Goal: Task Accomplishment & Management: Use online tool/utility

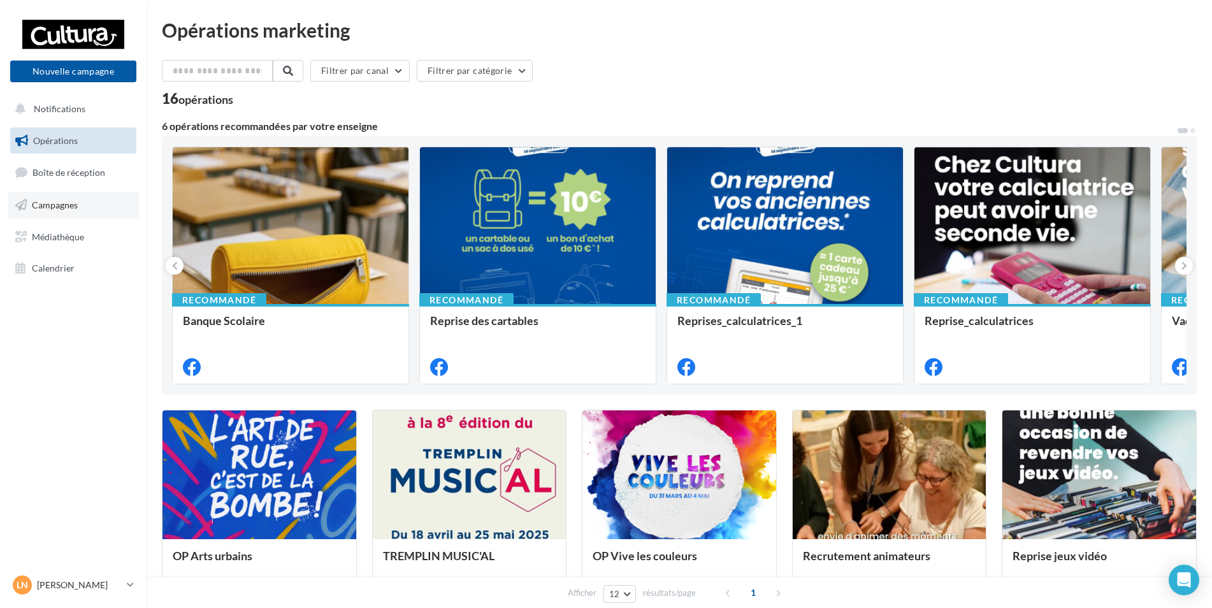
click at [101, 206] on link "Campagnes" at bounding box center [73, 205] width 131 height 27
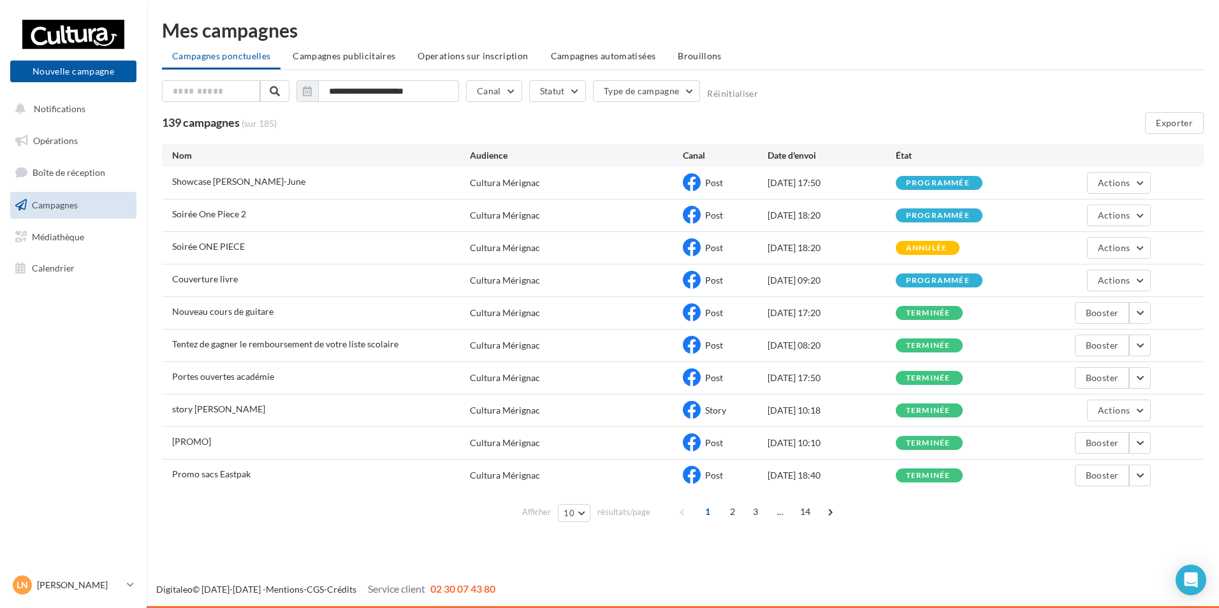
drag, startPoint x: 798, startPoint y: 282, endPoint x: 863, endPoint y: 282, distance: 65.0
click at [863, 282] on div "Couverture livre Cultura Mérignac Post 07/09/2025 09:20 programmée Actions" at bounding box center [682, 280] width 1041 height 32
click at [1138, 213] on button "Actions" at bounding box center [1119, 216] width 64 height 22
click at [1104, 253] on button "Voir les résultats" at bounding box center [1086, 245] width 127 height 33
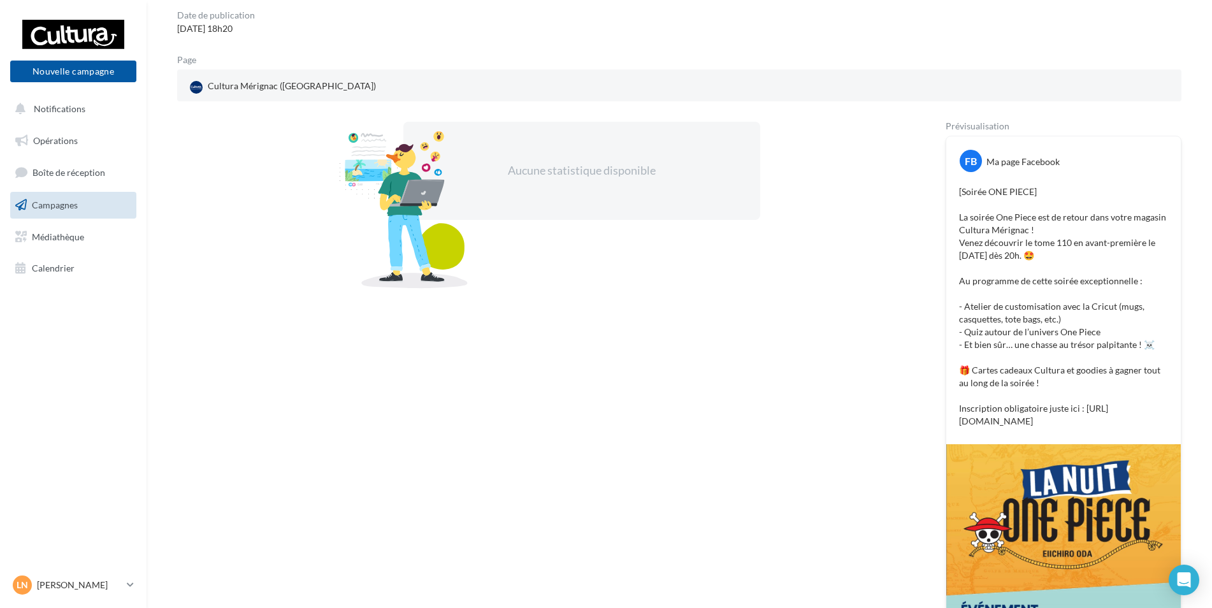
scroll to position [127, 0]
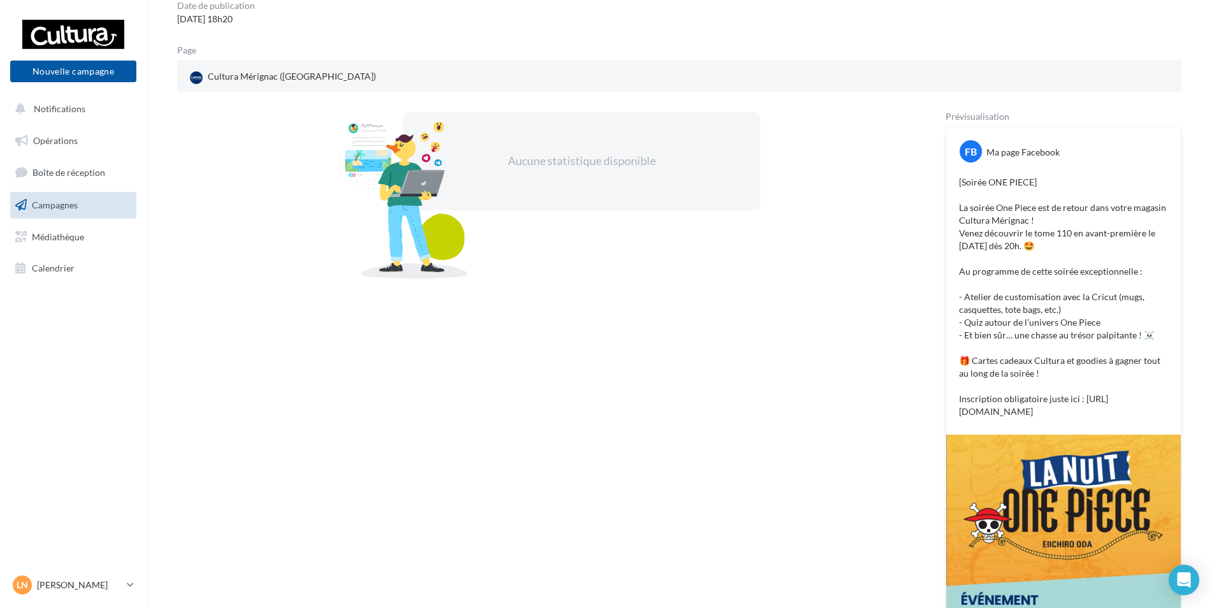
drag, startPoint x: 959, startPoint y: 185, endPoint x: 1176, endPoint y: 417, distance: 317.9
click at [1176, 417] on div "[Soirée ONE PIECE] La soirée One Piece est de retour dans votre magasin Cultura…" at bounding box center [1064, 297] width 228 height 249
copy p "[Soirée ONE PIECE] La soirée One Piece est de retour dans votre magasin Cultura…"
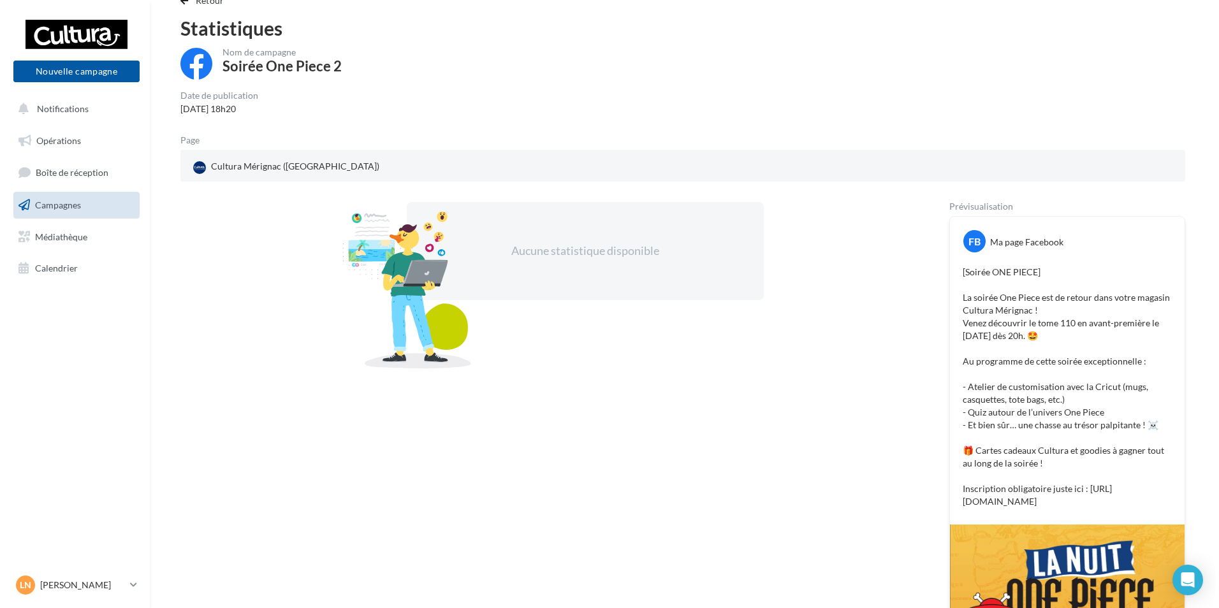
scroll to position [0, 0]
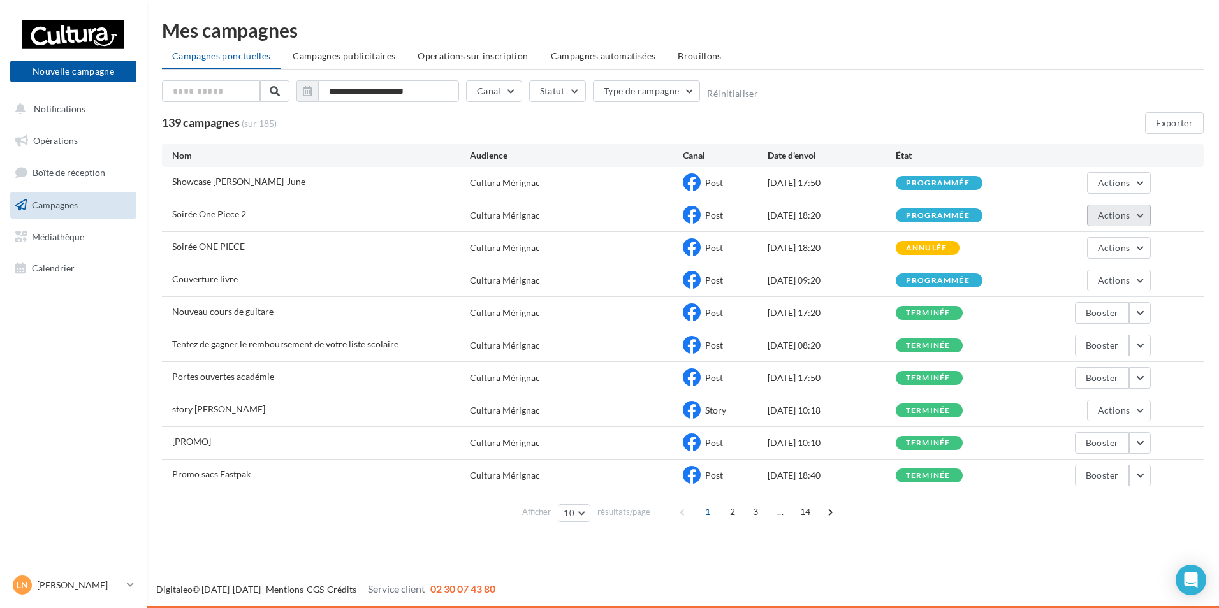
click at [1123, 222] on button "Actions" at bounding box center [1119, 216] width 64 height 22
click at [1099, 341] on button "Annuler" at bounding box center [1086, 344] width 127 height 33
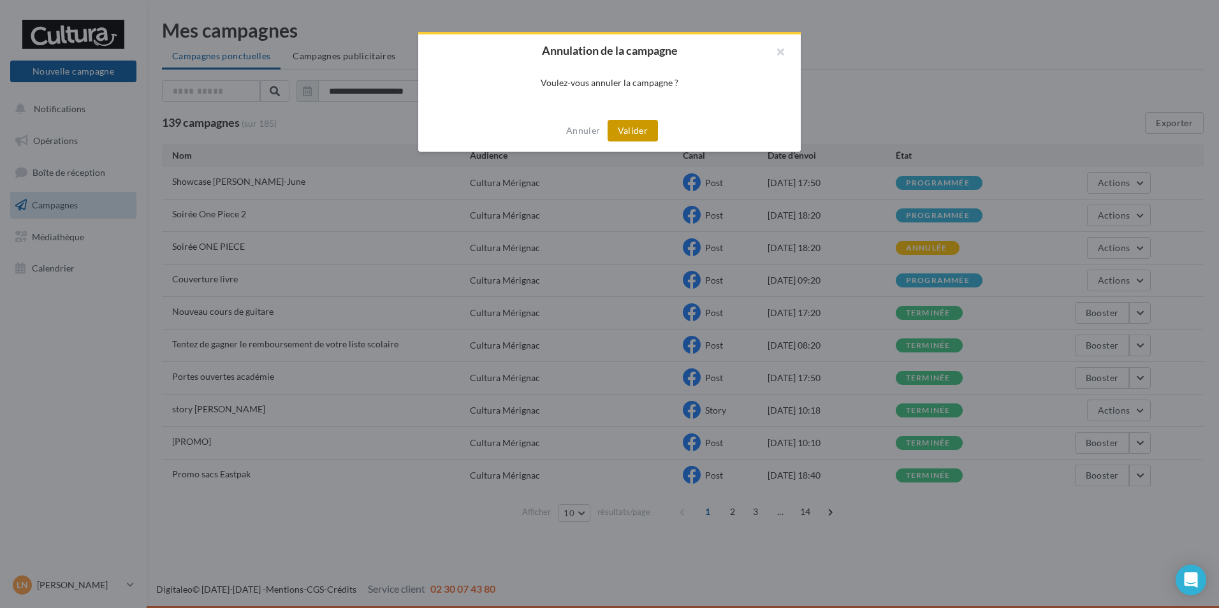
click at [642, 134] on button "Valider" at bounding box center [632, 131] width 50 height 22
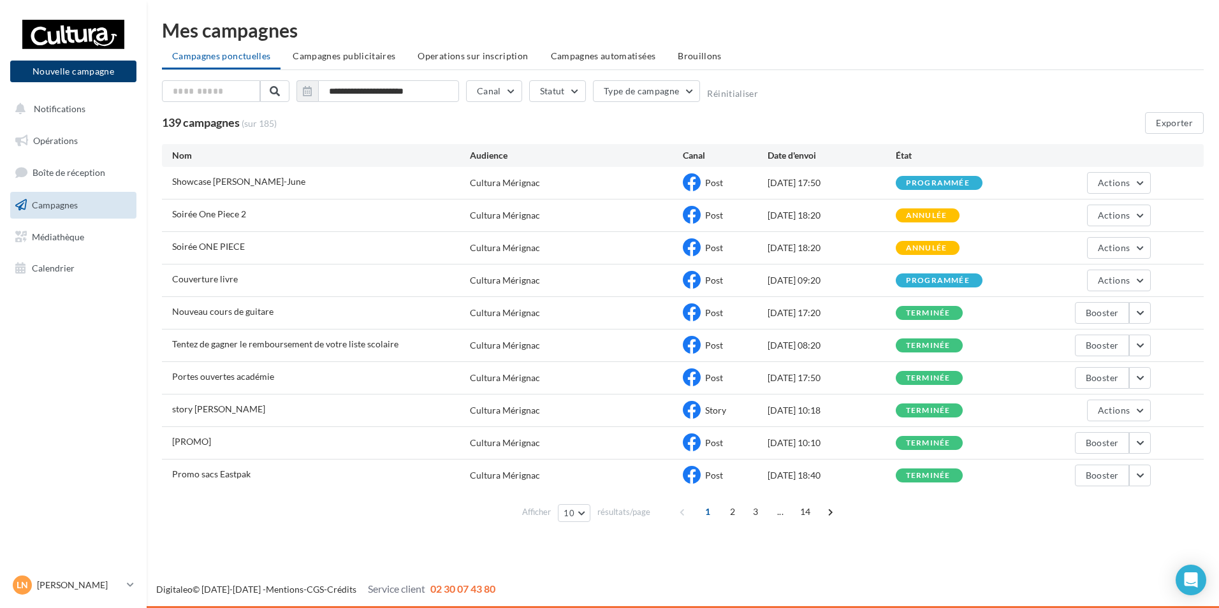
click at [59, 73] on button "Nouvelle campagne" at bounding box center [73, 72] width 126 height 22
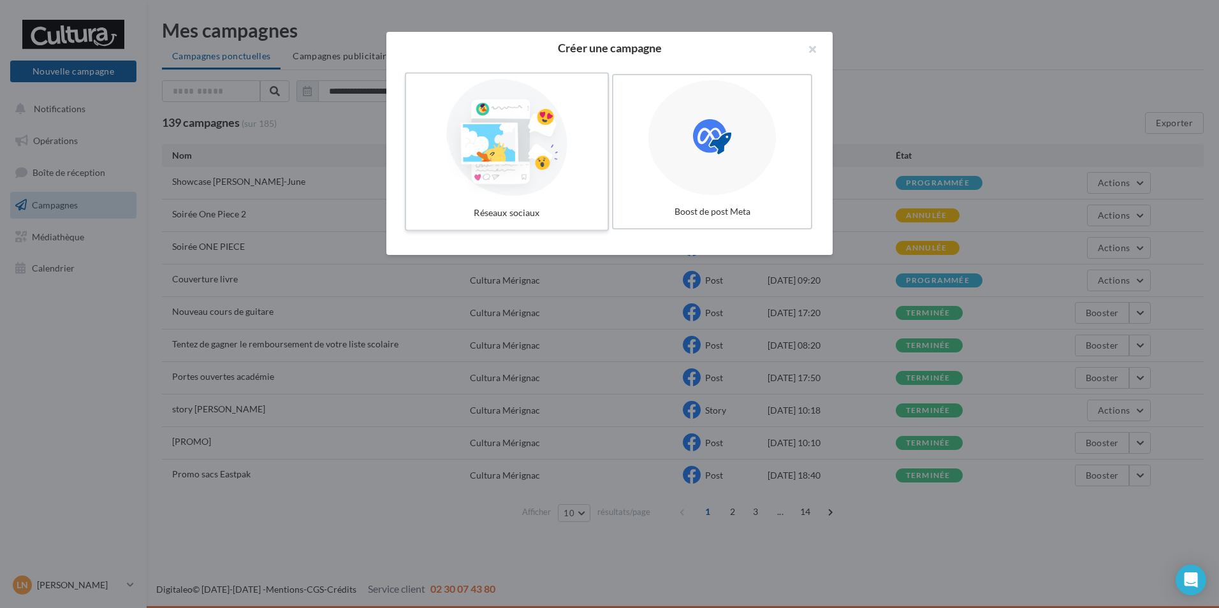
click at [464, 183] on div at bounding box center [506, 137] width 191 height 117
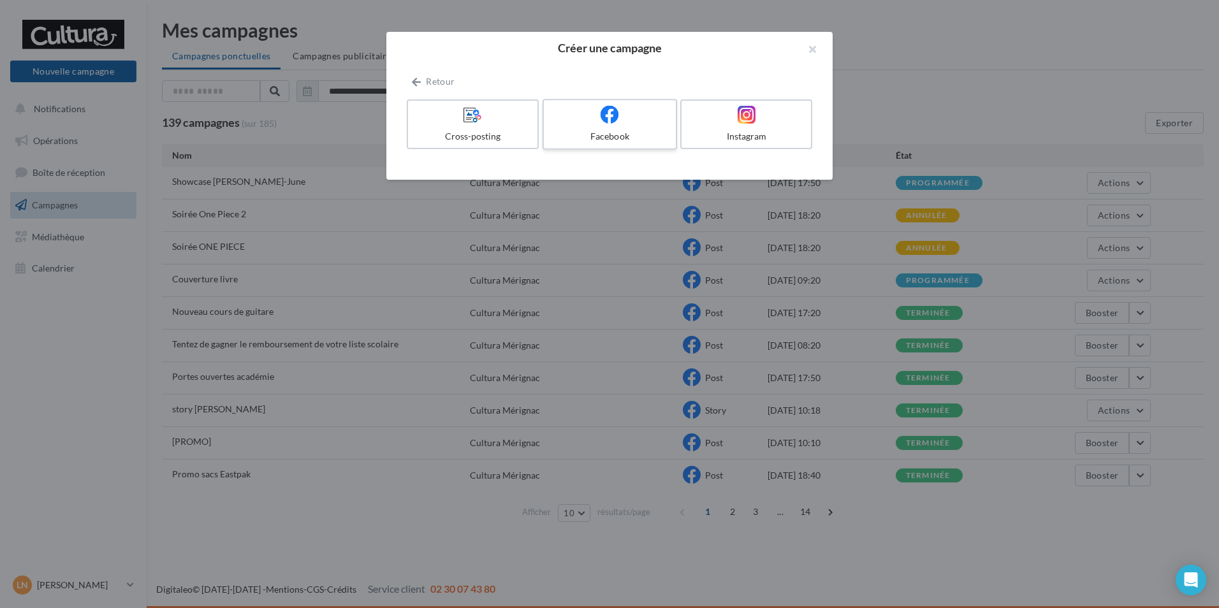
click at [619, 113] on div at bounding box center [609, 115] width 121 height 20
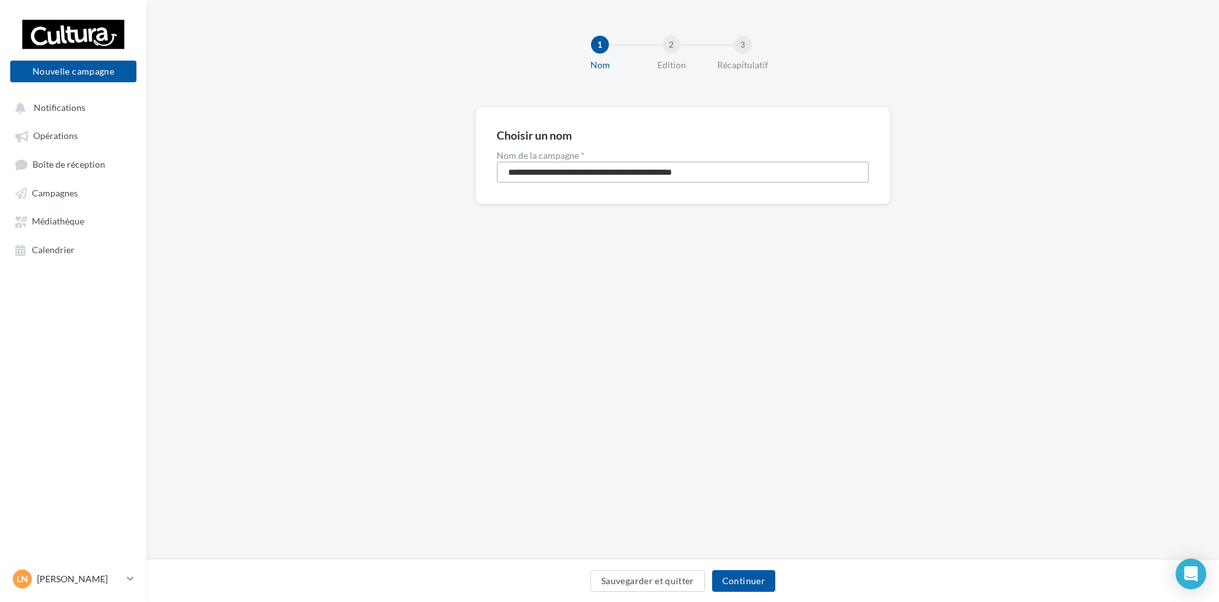
drag, startPoint x: 785, startPoint y: 171, endPoint x: 138, endPoint y: 208, distance: 647.9
click at [135, 209] on div "Nouvelle campagne Nouvelle campagne Notifications Opérations Boîte de réception…" at bounding box center [609, 301] width 1219 height 602
type input "**********"
click at [761, 578] on button "Continuer" at bounding box center [743, 581] width 63 height 22
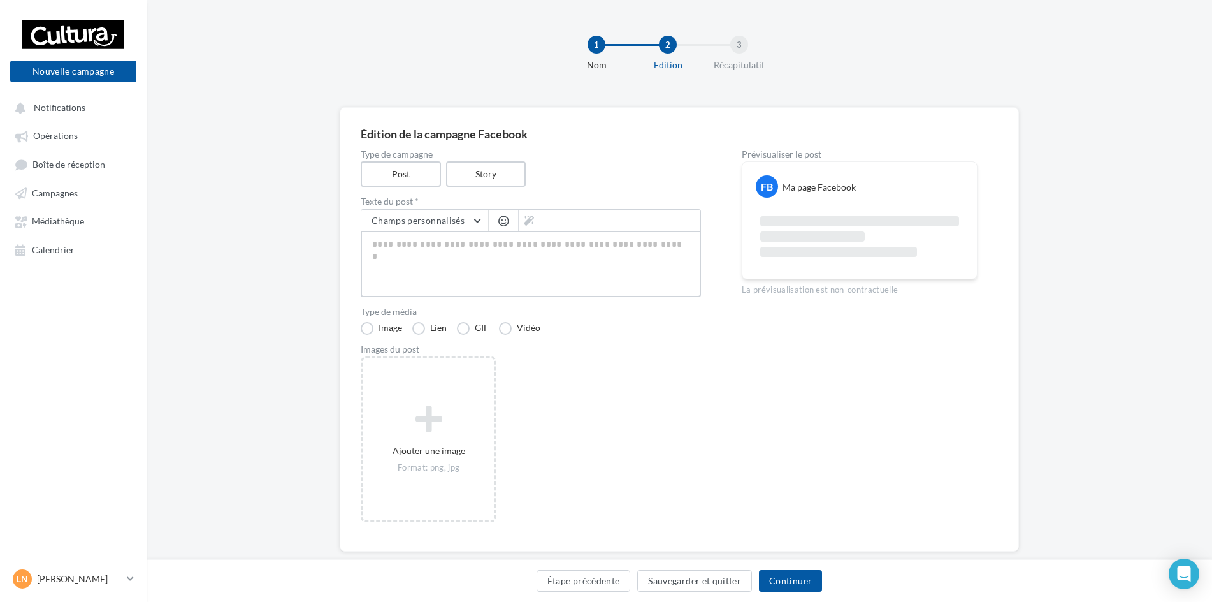
click at [451, 252] on textarea at bounding box center [531, 264] width 340 height 66
paste textarea "**********"
type textarea "**********"
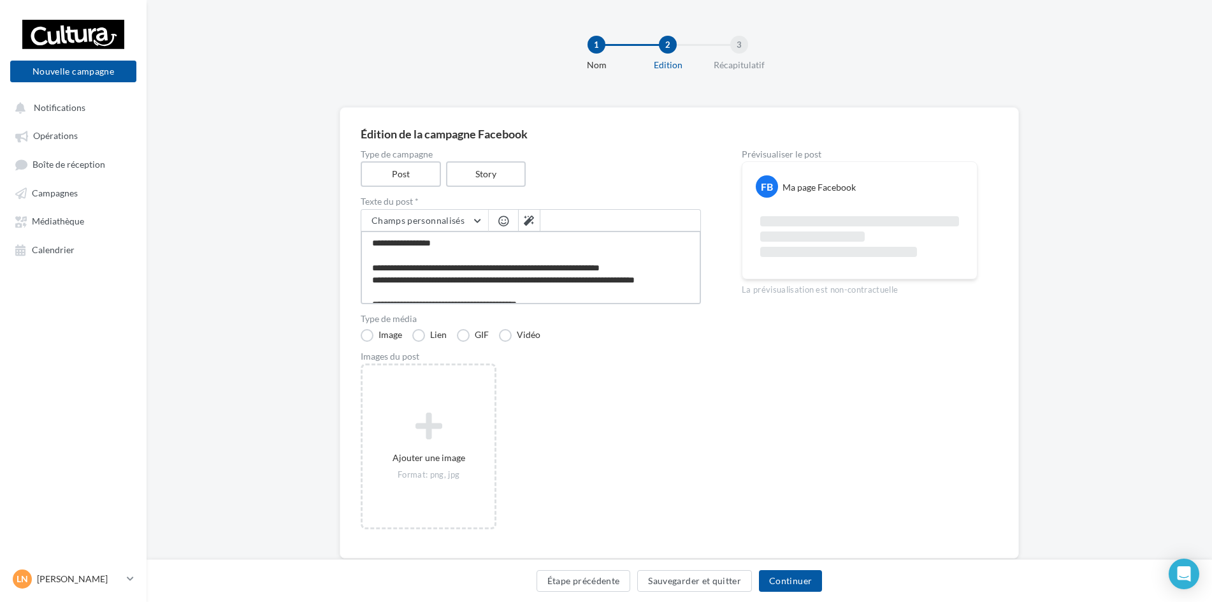
scroll to position [130, 0]
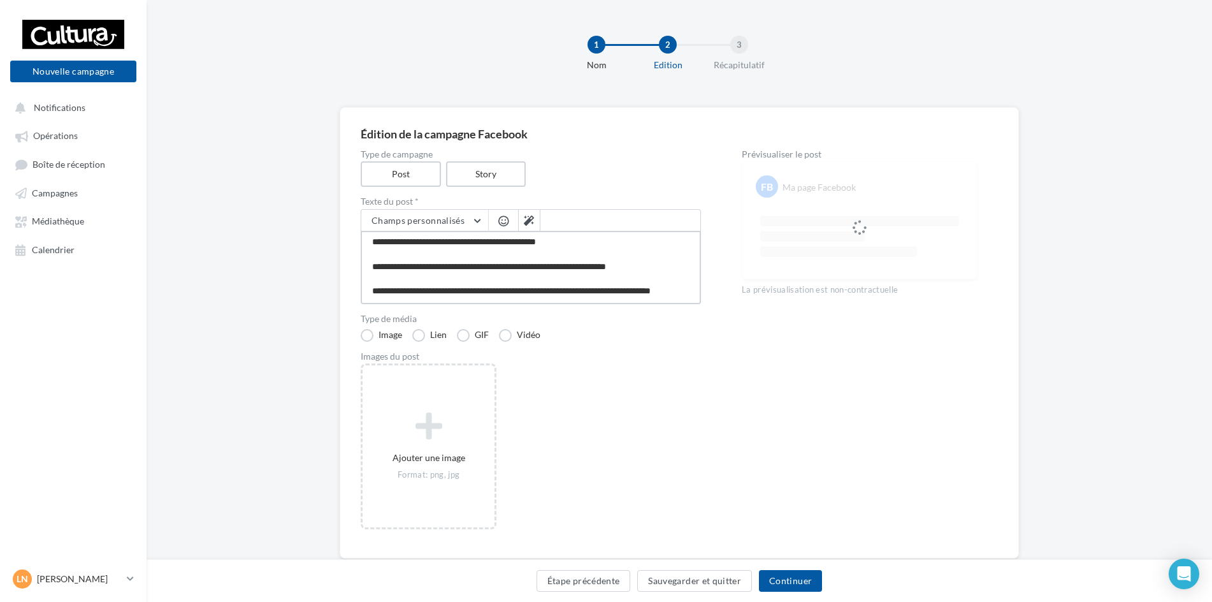
type textarea "**********"
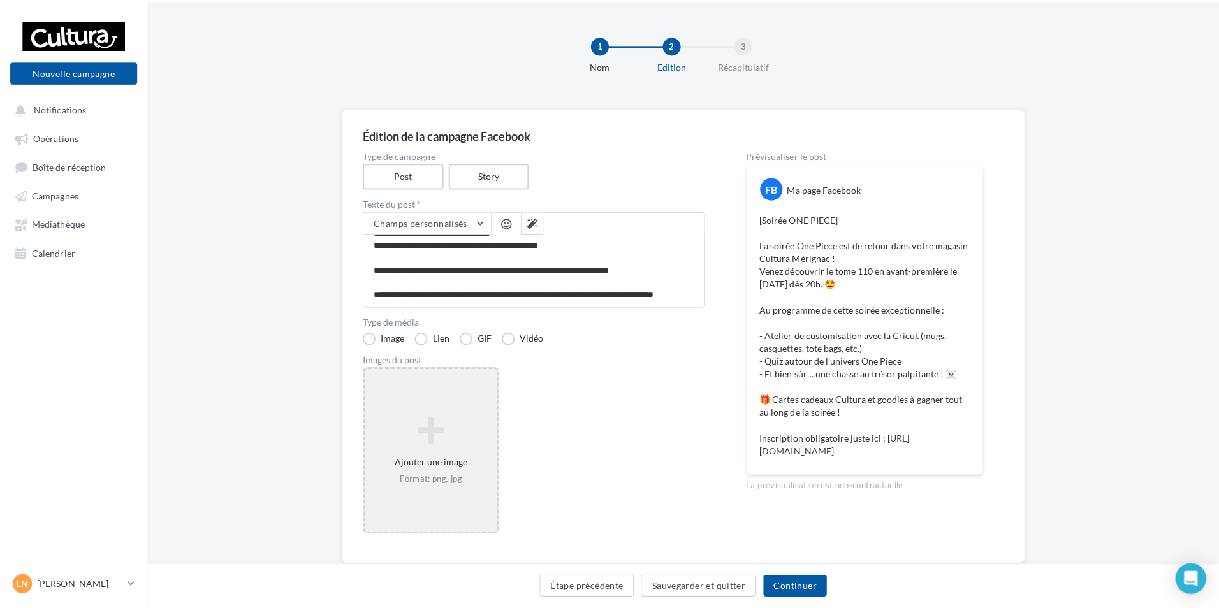
scroll to position [129, 0]
click at [419, 454] on div "Ajouter une image Format: png, jpg" at bounding box center [429, 446] width 132 height 82
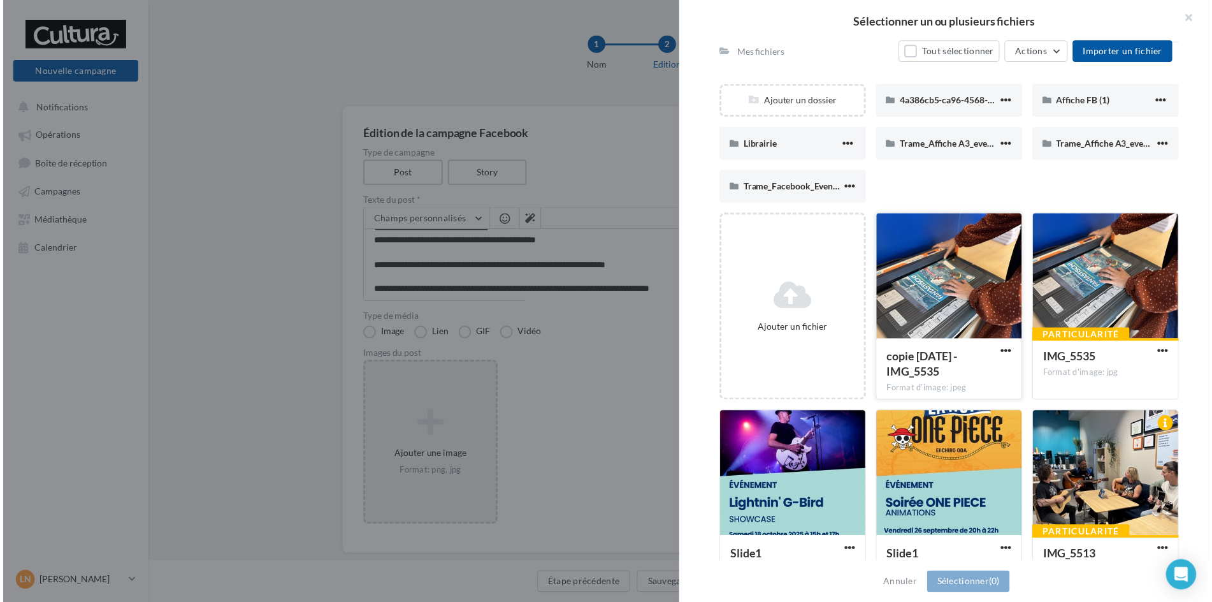
scroll to position [319, 0]
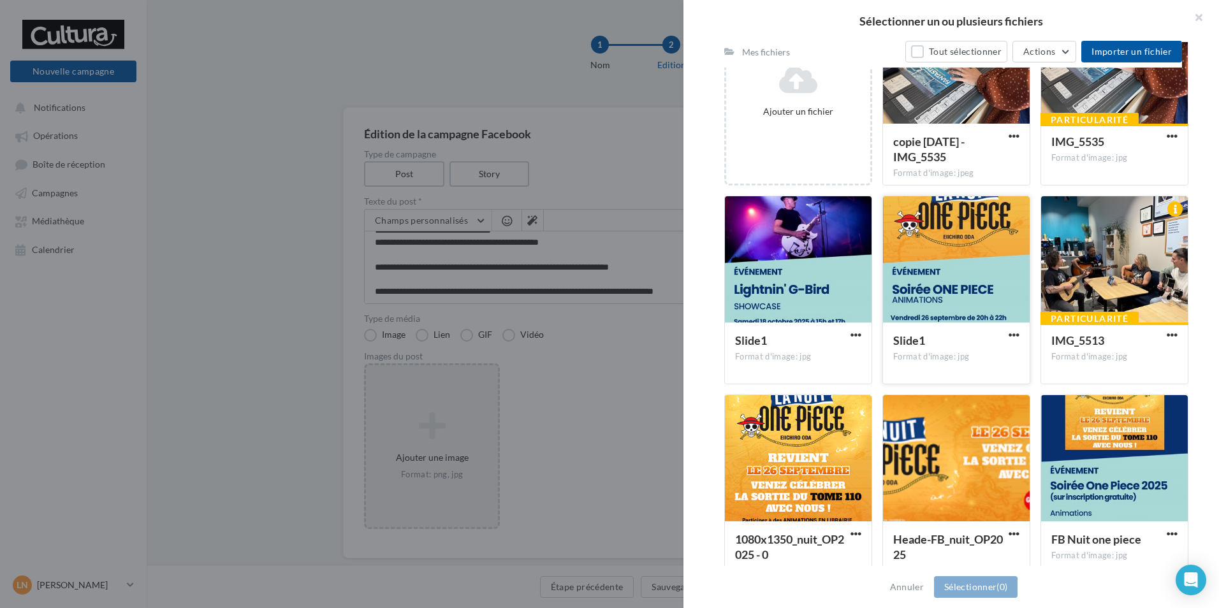
click at [951, 235] on div at bounding box center [956, 259] width 147 height 127
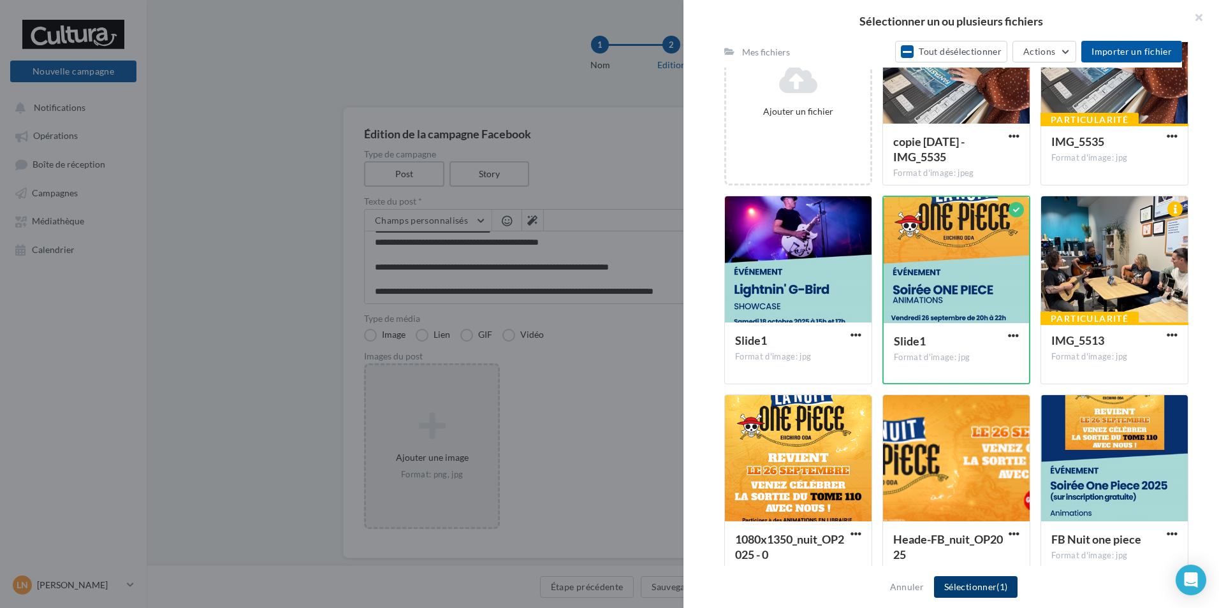
click at [987, 586] on button "Sélectionner (1)" at bounding box center [975, 587] width 83 height 22
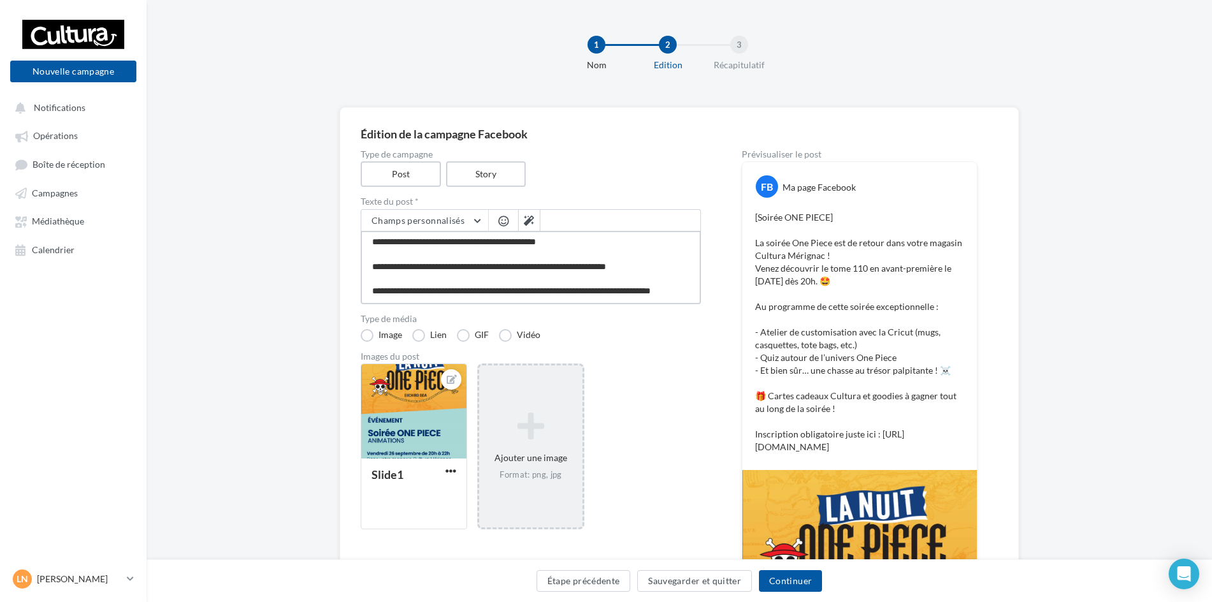
scroll to position [136, 0]
drag, startPoint x: 496, startPoint y: 285, endPoint x: 477, endPoint y: 292, distance: 20.4
click at [477, 292] on textarea "**********" at bounding box center [531, 267] width 340 height 73
click at [790, 584] on button "Continuer" at bounding box center [790, 581] width 63 height 22
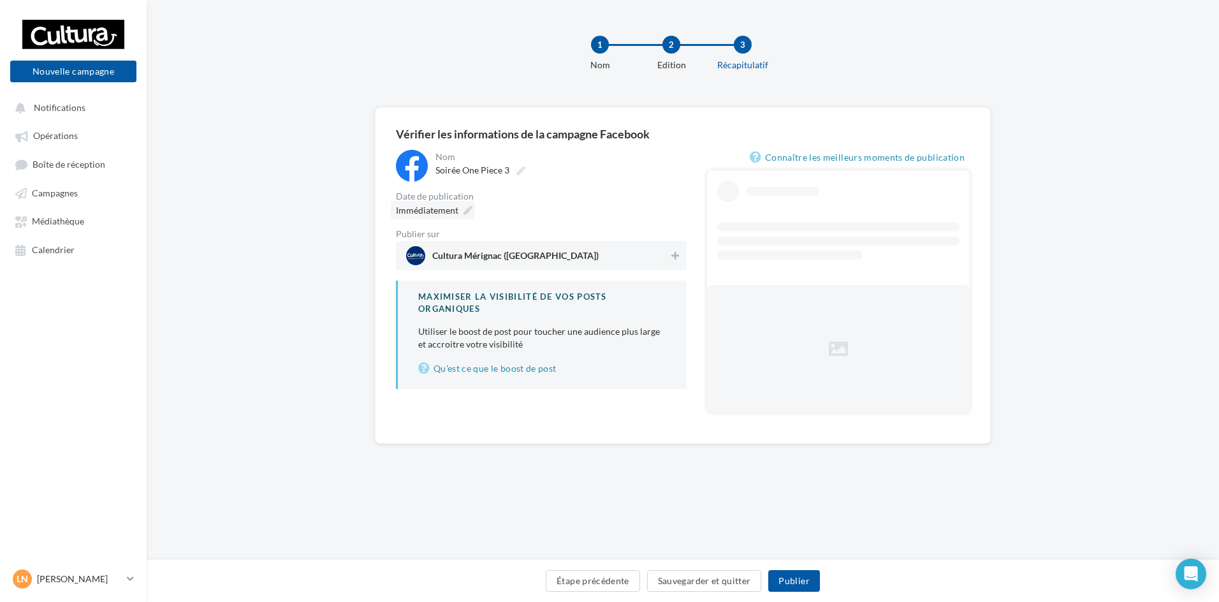
click at [449, 213] on span "Immédiatement" at bounding box center [427, 210] width 62 height 11
type input "**********"
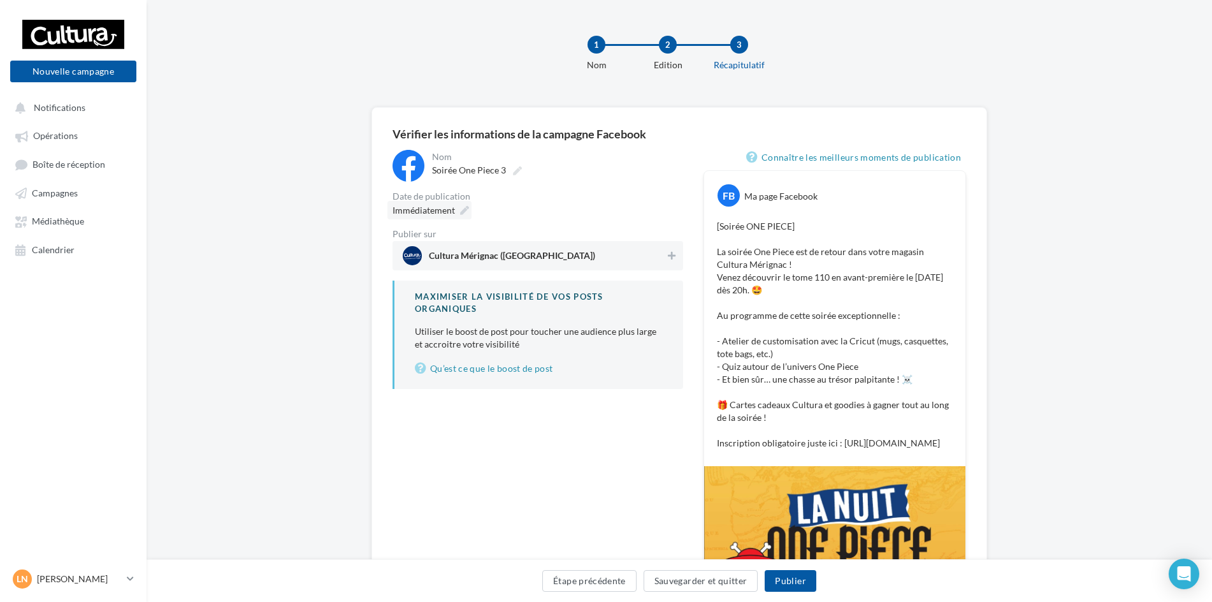
click at [456, 208] on div "Immédiatement" at bounding box center [429, 210] width 84 height 18
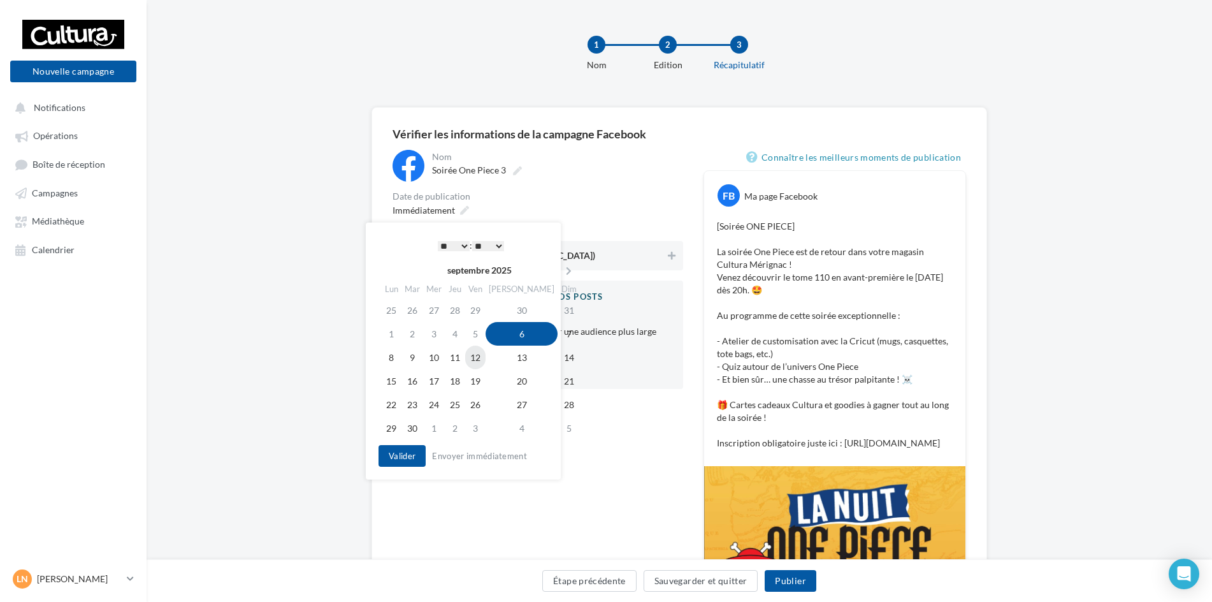
click at [486, 354] on td "12" at bounding box center [475, 357] width 20 height 24
click at [459, 247] on select "* * * * * * * * * * ** ** ** ** ** ** ** ** ** ** ** ** ** **" at bounding box center [454, 246] width 32 height 10
click at [492, 241] on select "** ** ** ** ** **" at bounding box center [488, 246] width 32 height 10
click at [381, 456] on button "Valider" at bounding box center [402, 456] width 47 height 22
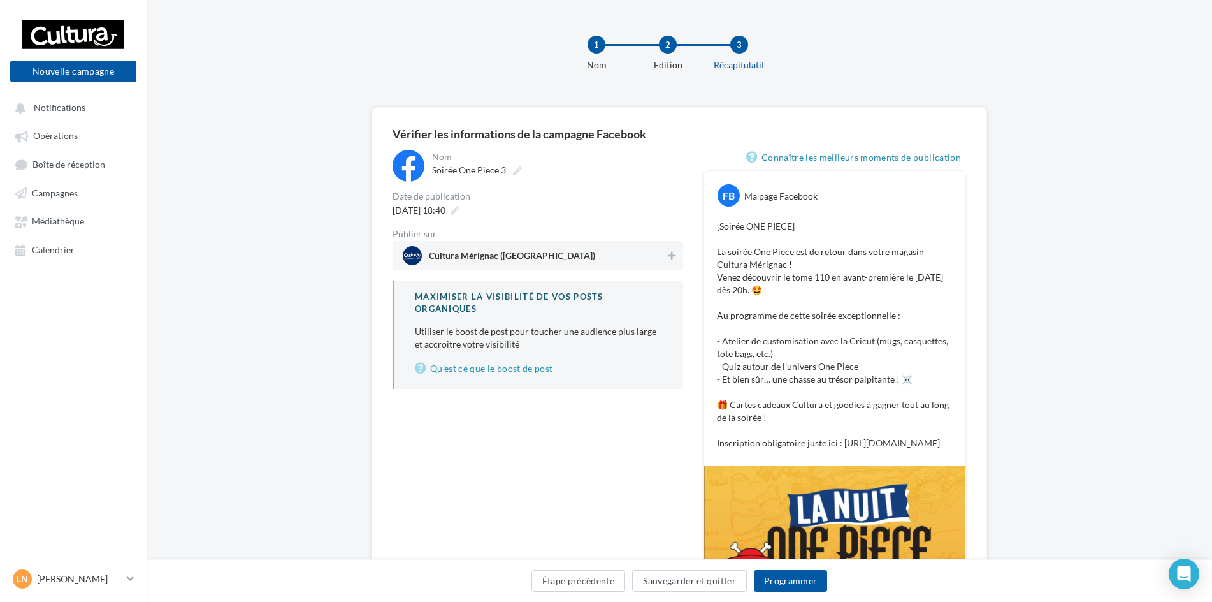
click at [642, 258] on span "Cultura Mérignac (Mérignac)" at bounding box center [534, 255] width 263 height 19
click at [803, 582] on button "Programmer" at bounding box center [791, 581] width 74 height 22
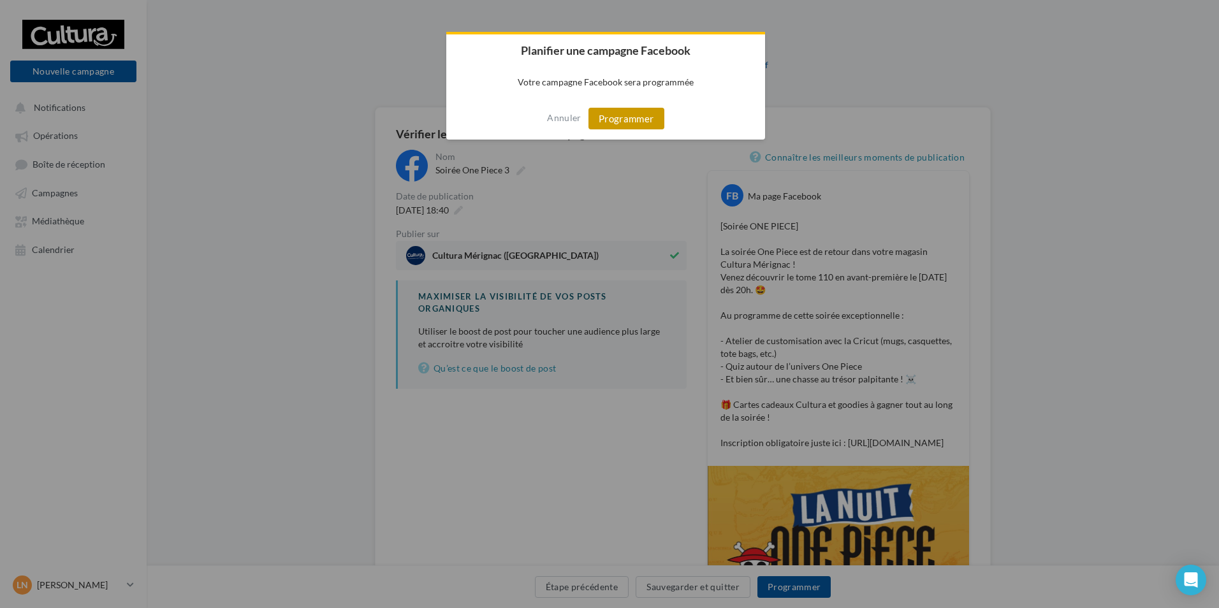
click at [625, 118] on button "Programmer" at bounding box center [626, 119] width 76 height 22
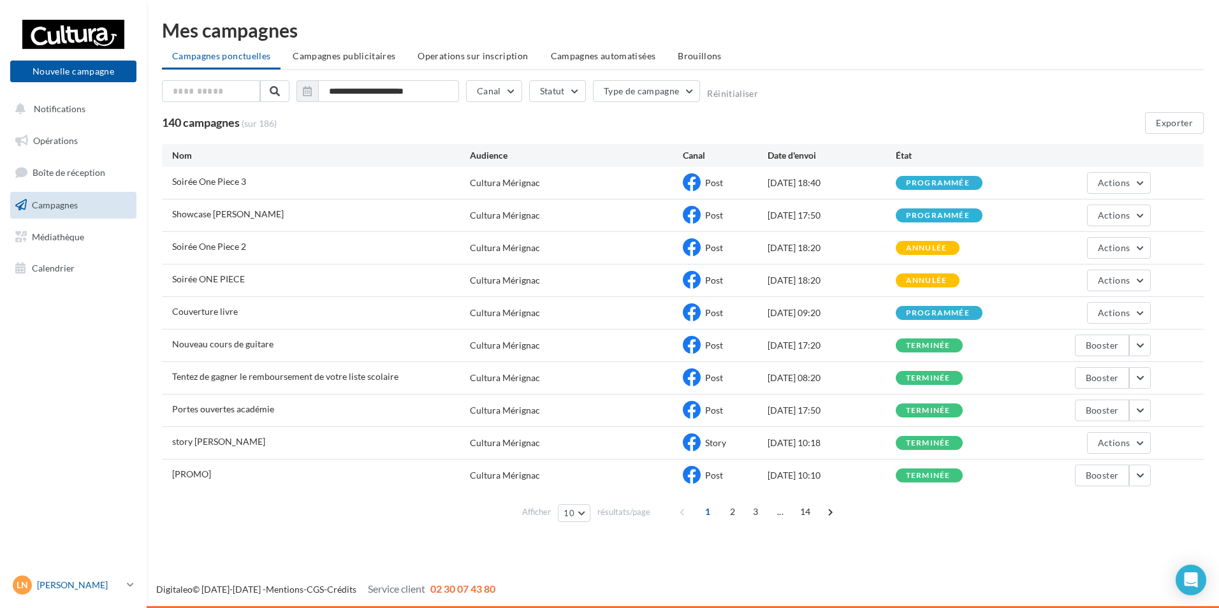
click at [115, 591] on div "Ln Laurène GRANGER 00u2xphzbjzkgh21o417" at bounding box center [67, 584] width 109 height 19
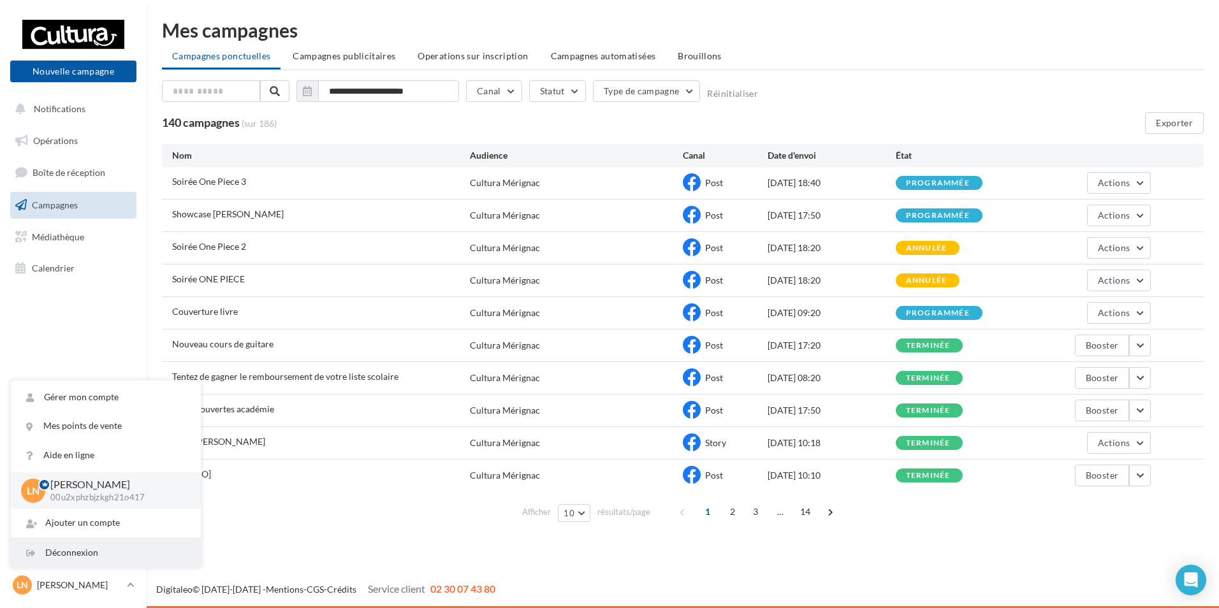
click at [112, 558] on div "Déconnexion" at bounding box center [106, 553] width 190 height 29
